Goal: Information Seeking & Learning: Learn about a topic

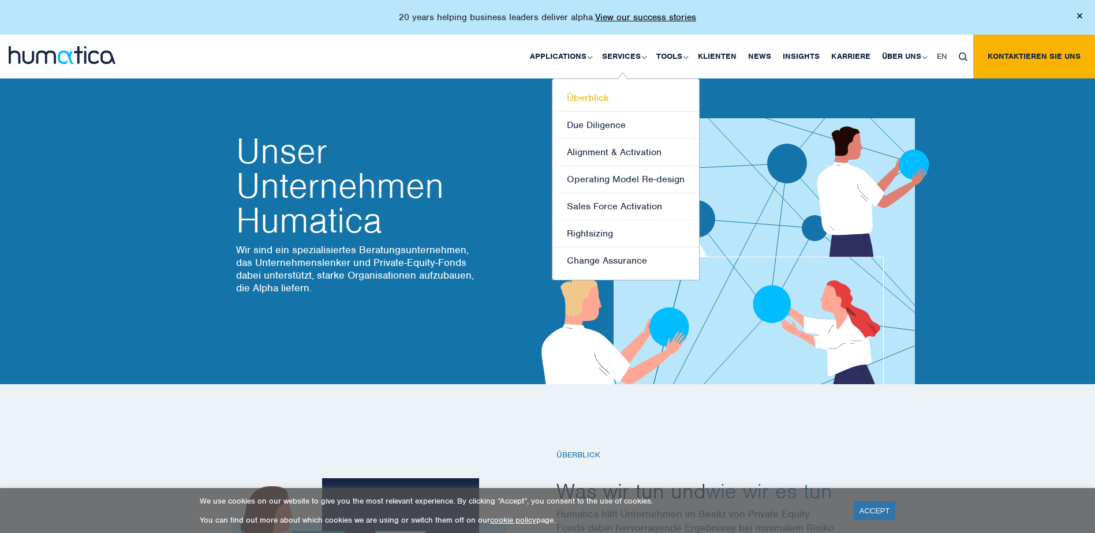
click at [587, 96] on link "Überblick" at bounding box center [625, 98] width 147 height 27
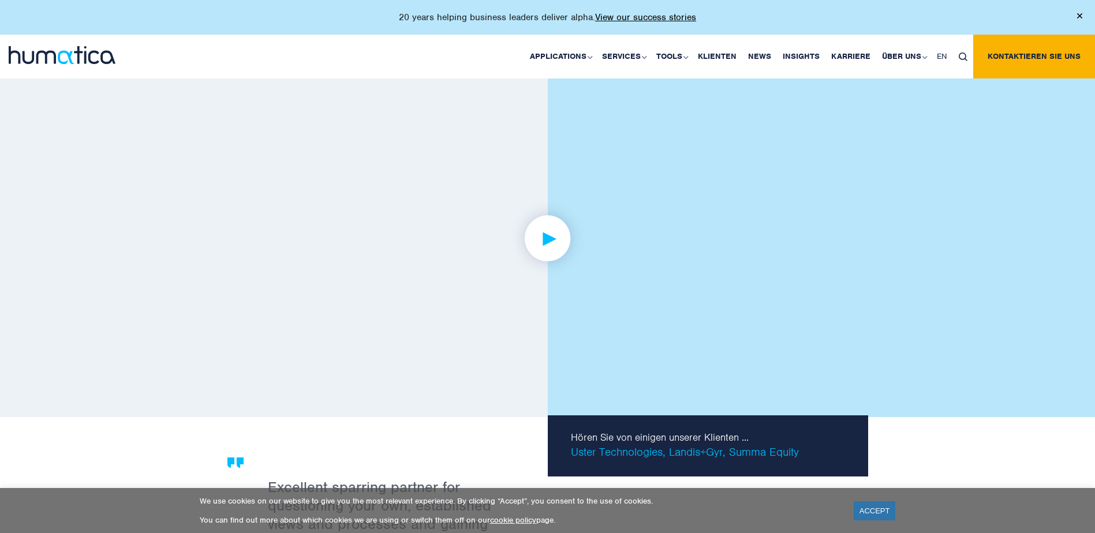
scroll to position [1674, 0]
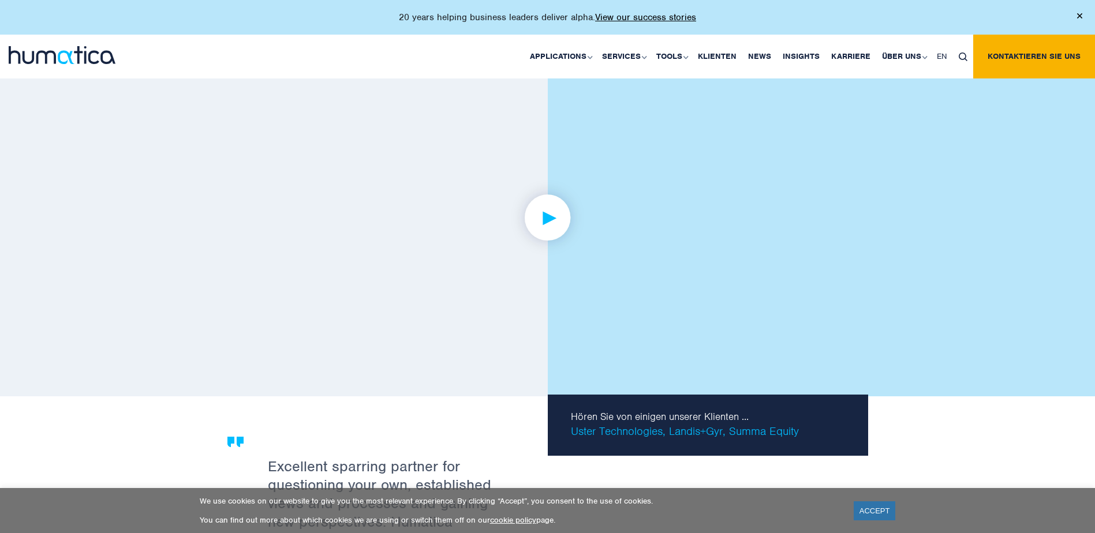
click at [549, 218] on img at bounding box center [547, 217] width 89 height 89
click at [876, 517] on link "ACCEPT" at bounding box center [875, 511] width 42 height 19
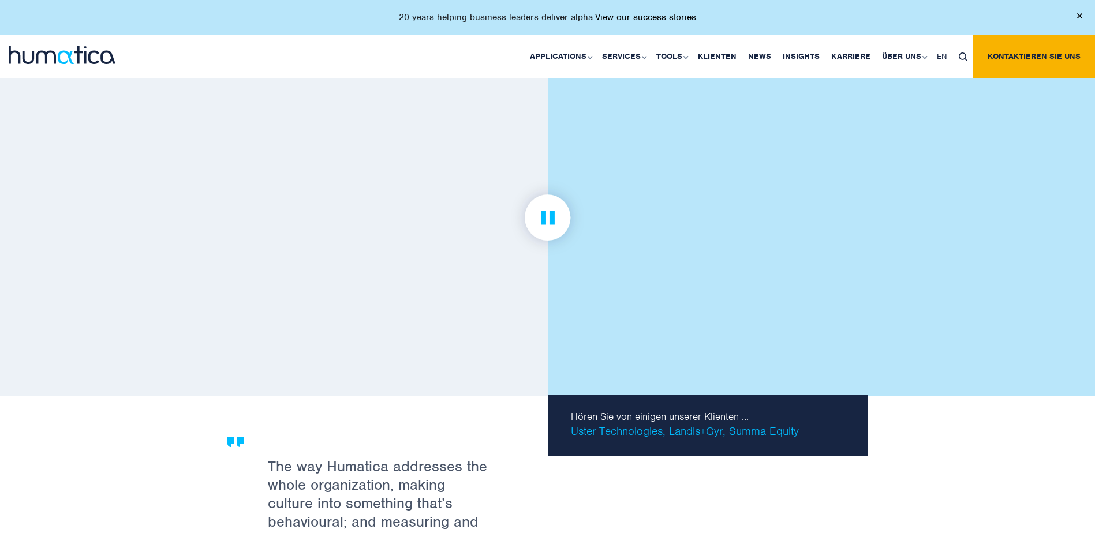
click at [554, 217] on img at bounding box center [547, 217] width 89 height 89
